Goal: Check status: Check status

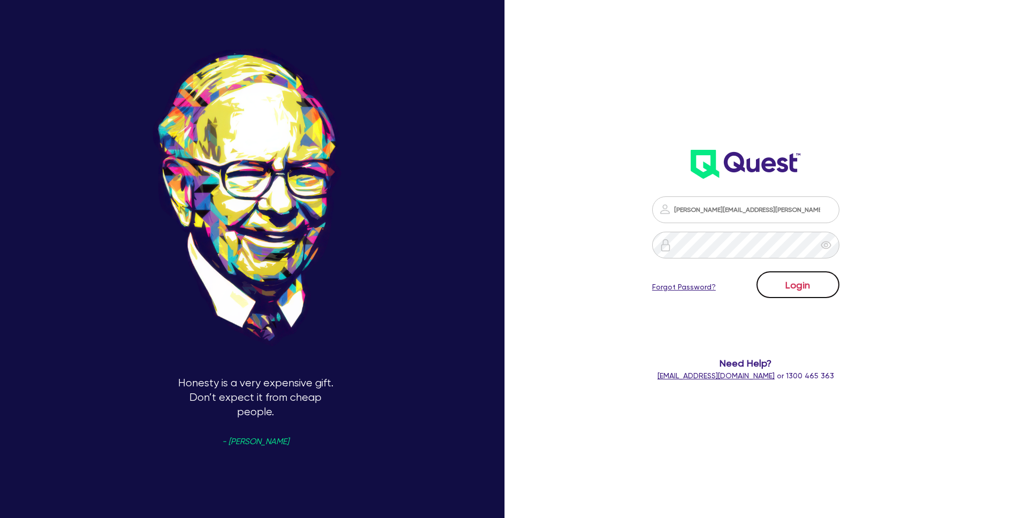
click at [821, 288] on button "Login" at bounding box center [798, 284] width 83 height 27
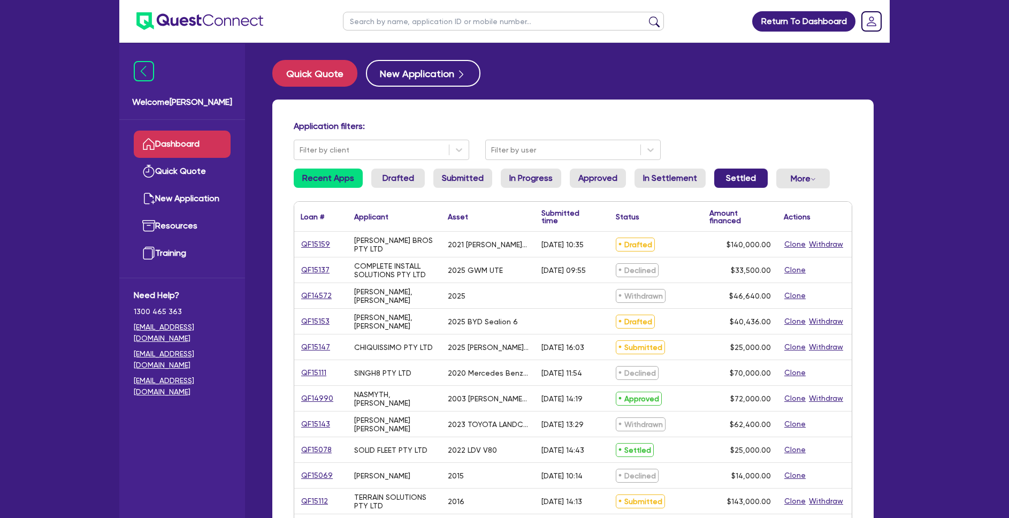
click at [714, 173] on link "Settled" at bounding box center [741, 178] width 54 height 19
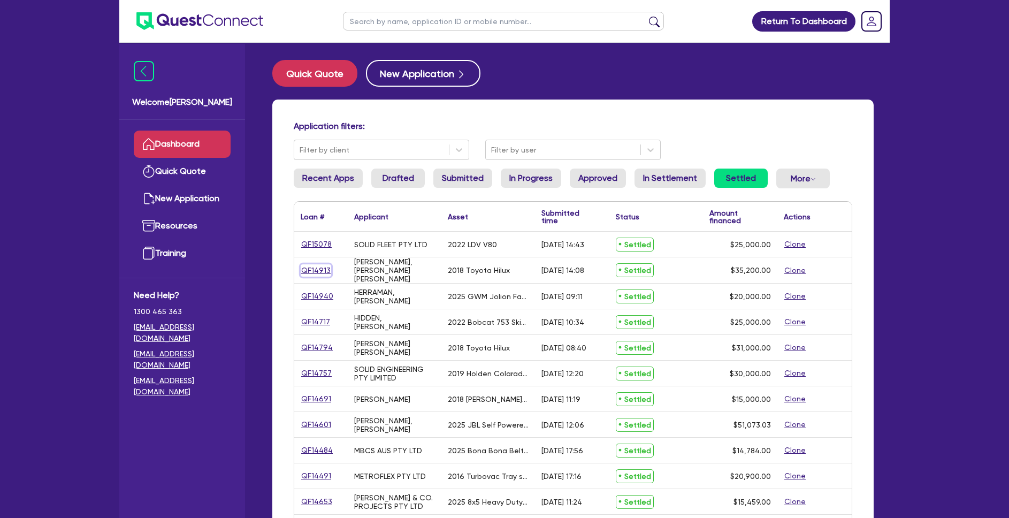
click at [320, 271] on link "QF14913" at bounding box center [316, 270] width 31 height 12
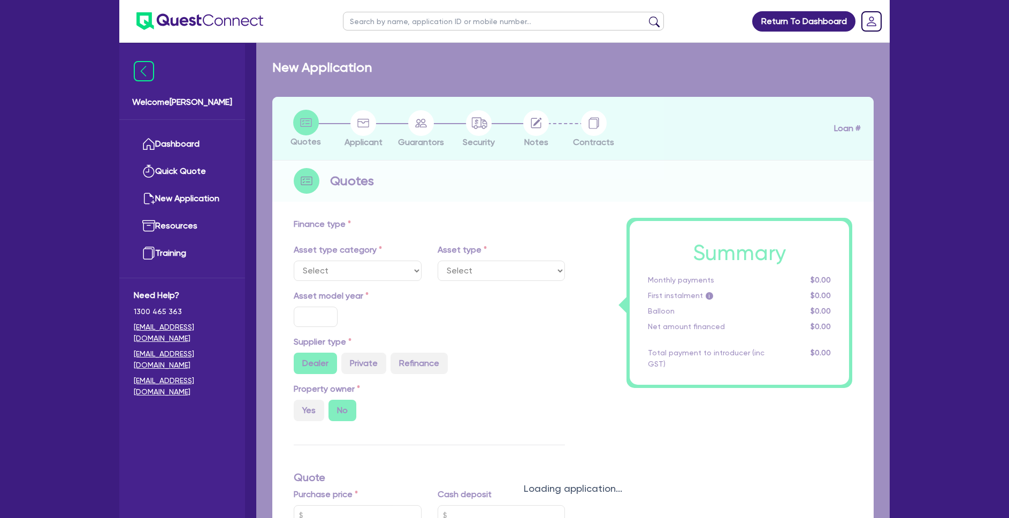
select select "CARS_AND_LIGHT_TRUCKS"
type input "2018"
radio input "false"
radio input "true"
type input "42,000"
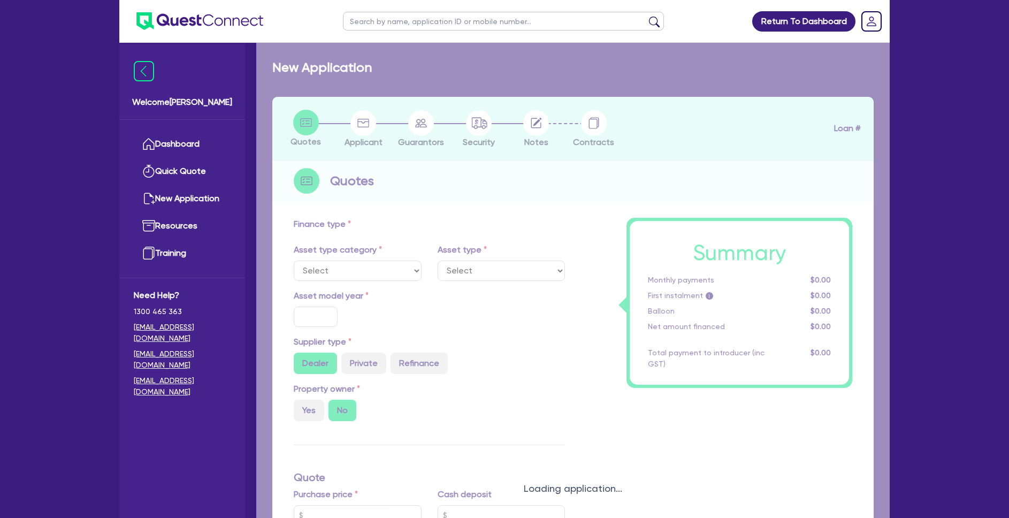
type input "6,800"
type input "13"
type input "4,576"
type input "17.99"
select select "VANS_AND_UTES"
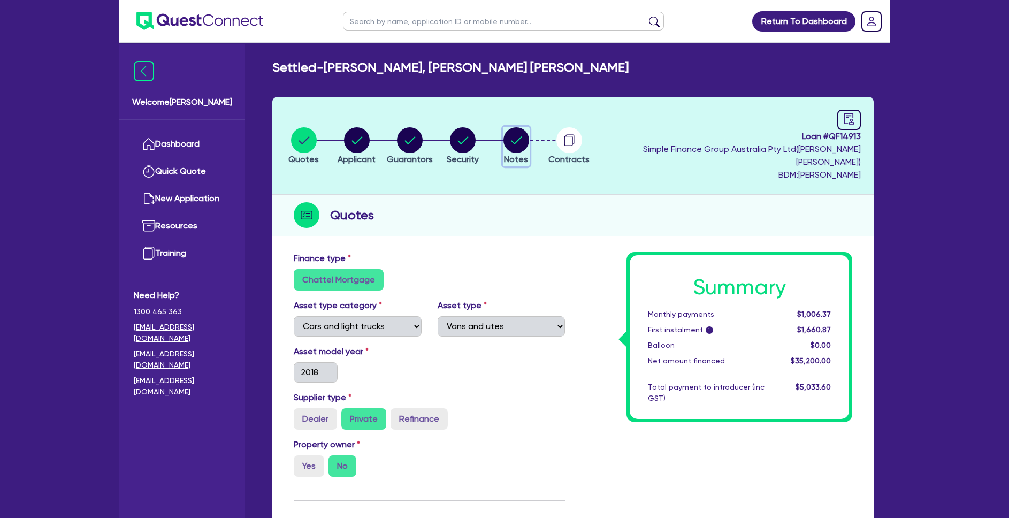
click at [529, 140] on circle "button" at bounding box center [517, 140] width 26 height 26
select select "Quest Finance - Own Book"
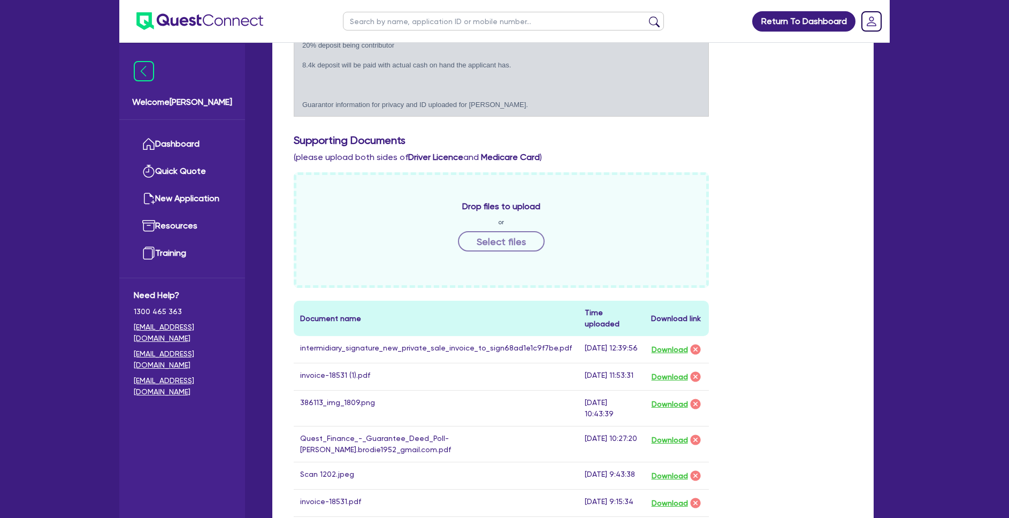
scroll to position [468, 0]
